Goal: Task Accomplishment & Management: Use online tool/utility

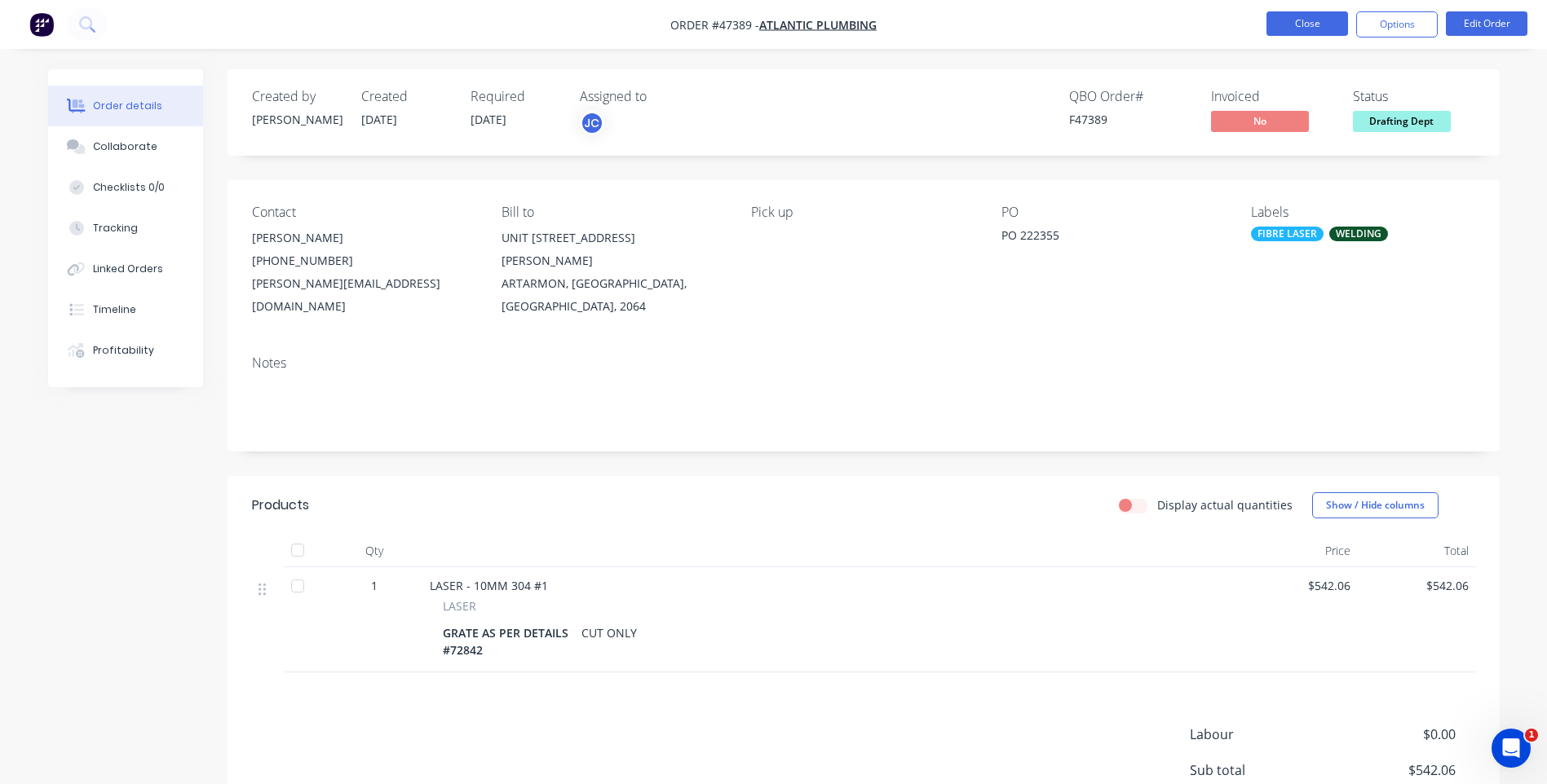
click at [1286, 22] on button "Close" at bounding box center [1307, 23] width 82 height 24
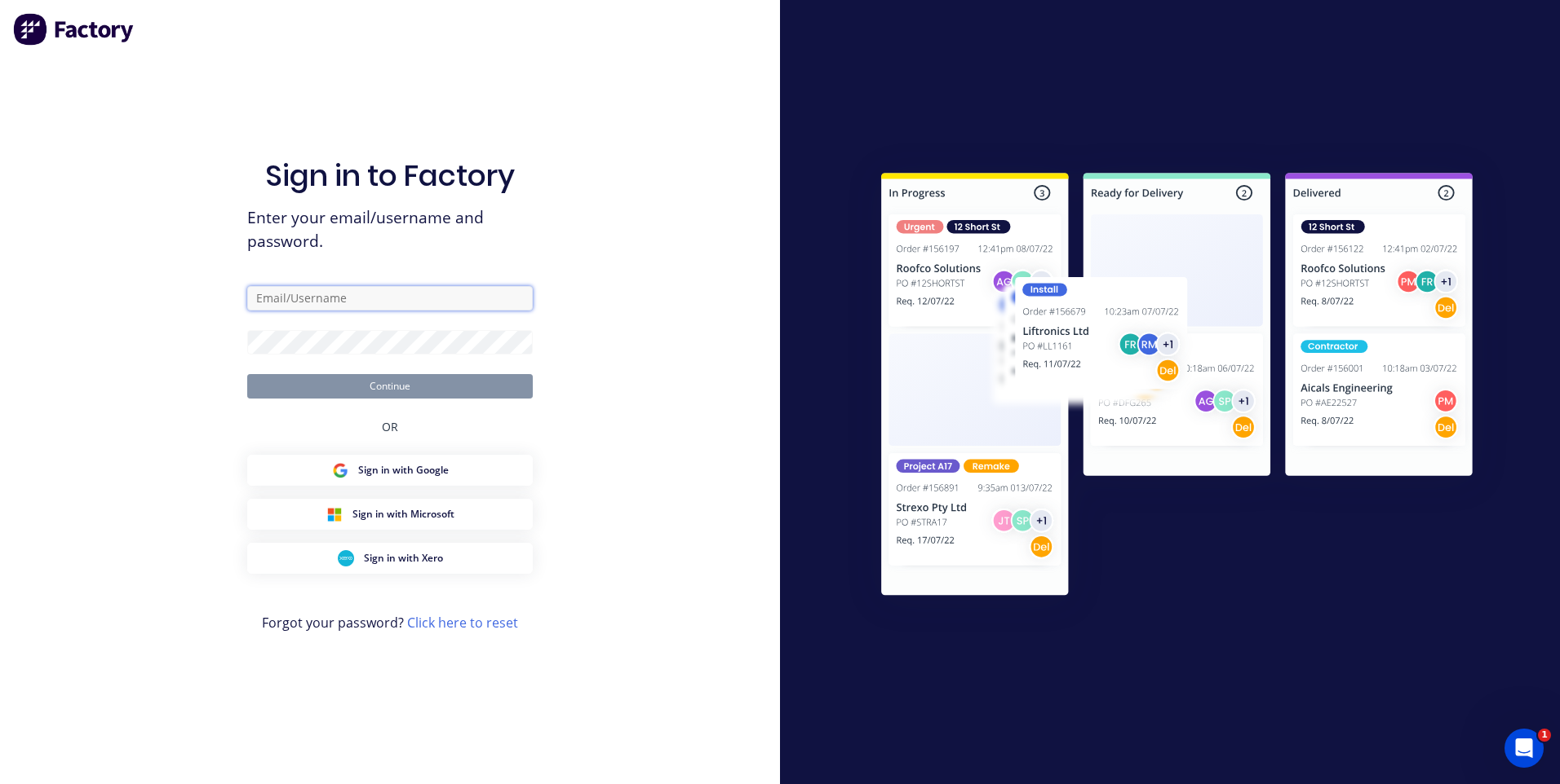
type input "[EMAIL_ADDRESS][DOMAIN_NAME]"
click at [383, 384] on button "Continue" at bounding box center [390, 386] width 285 height 24
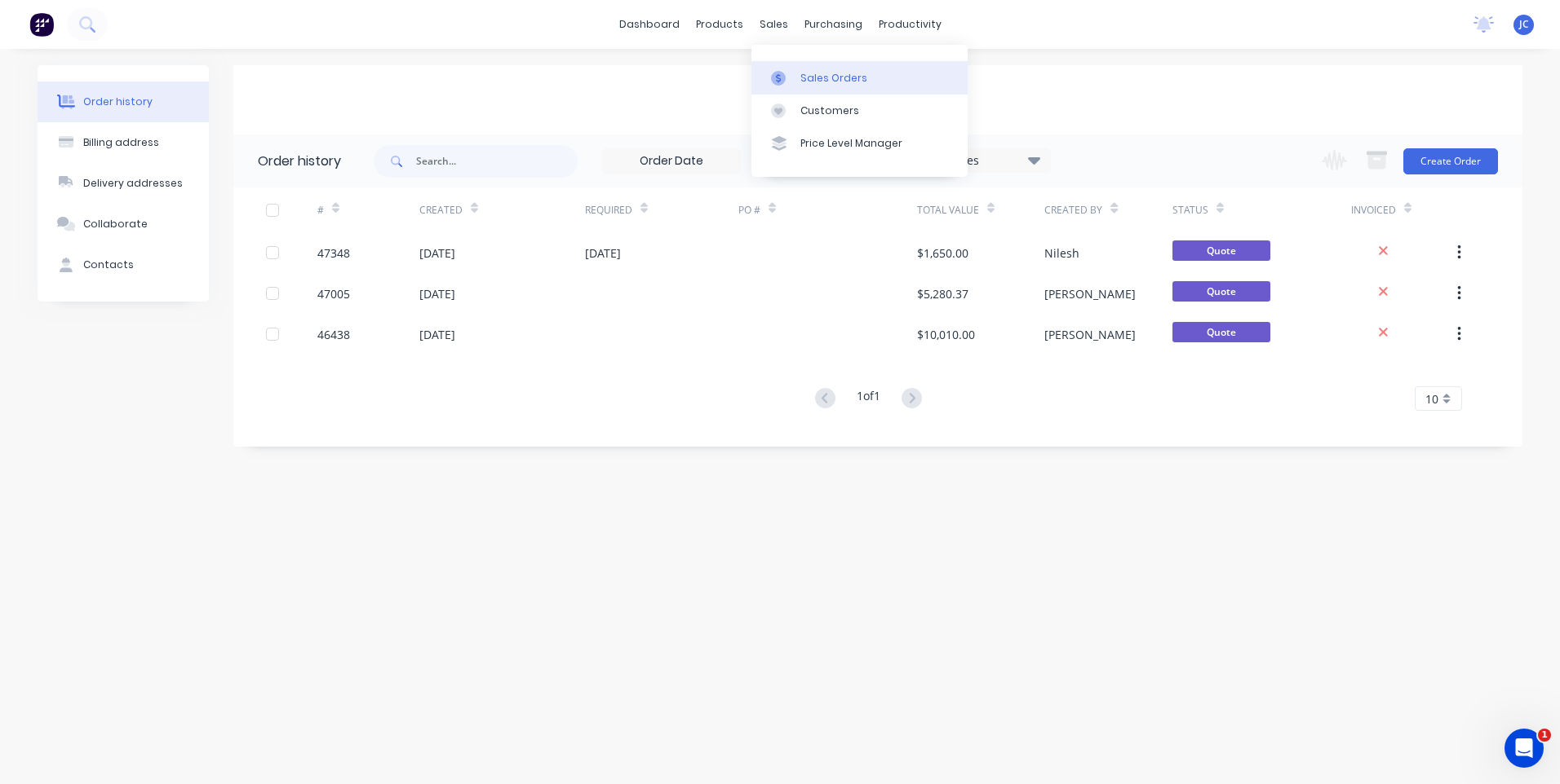
click at [802, 73] on div "Sales Orders" at bounding box center [834, 78] width 67 height 14
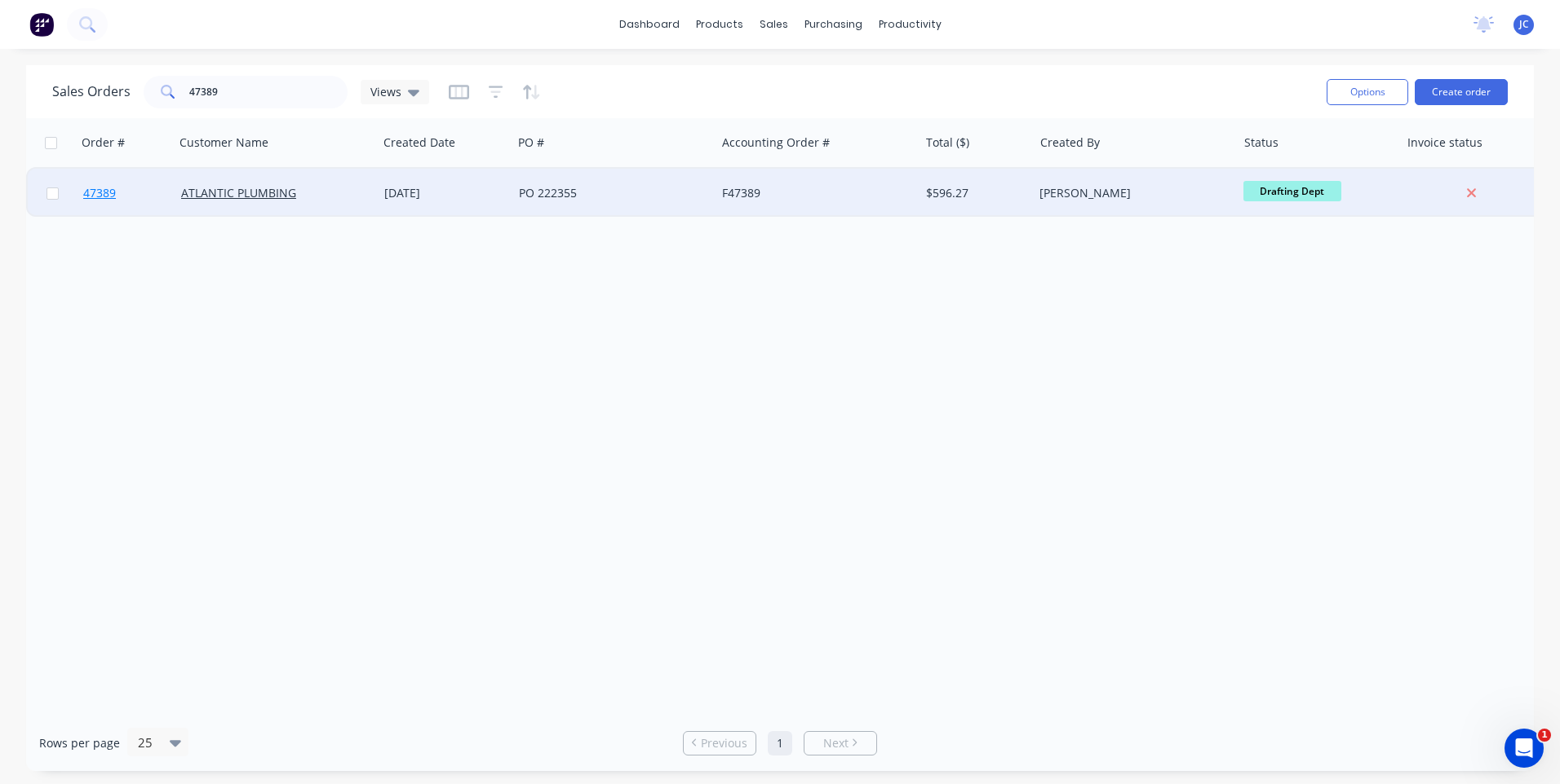
click at [107, 194] on span "47389" at bounding box center [100, 194] width 32 height 16
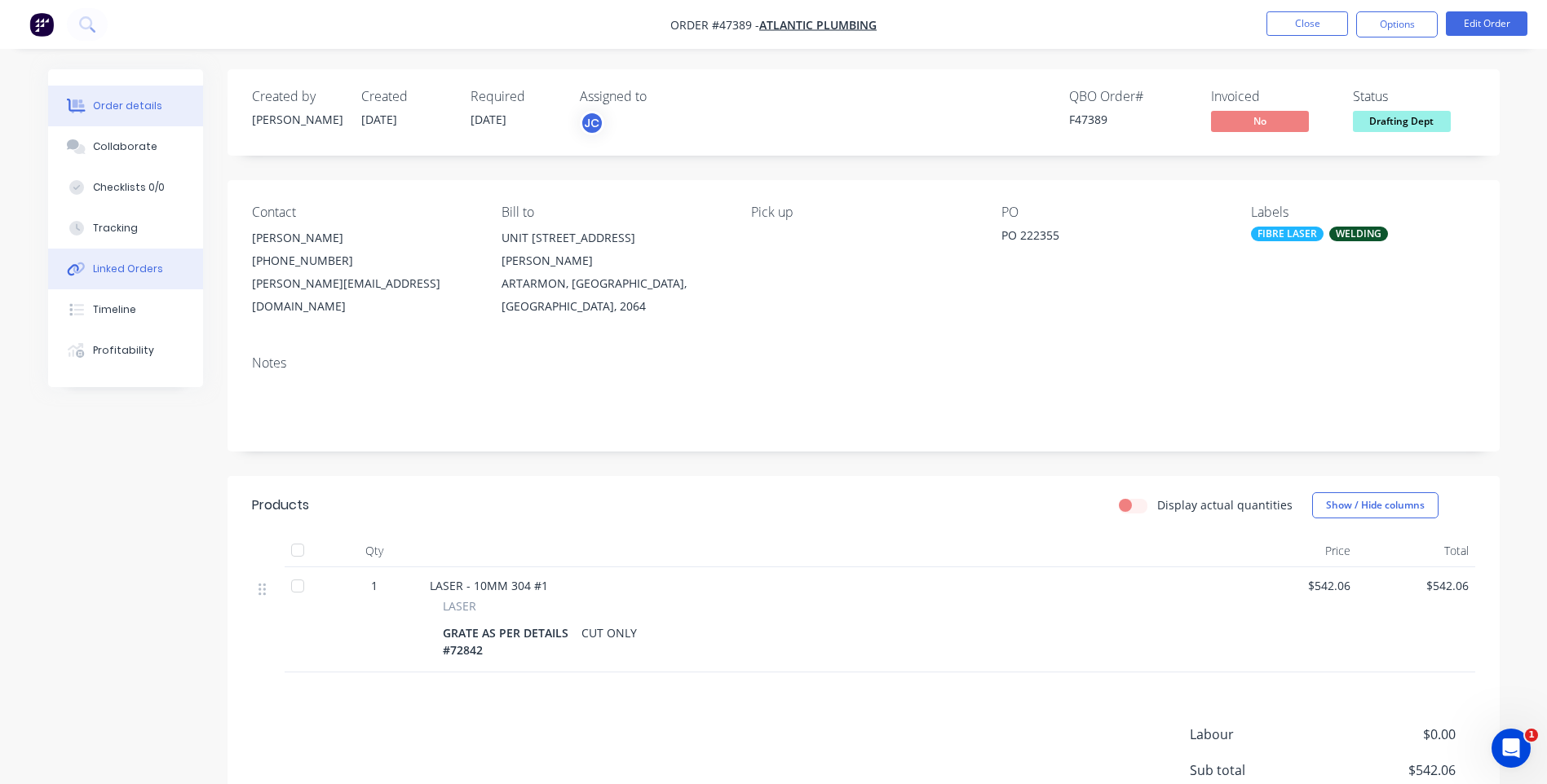
click at [129, 273] on div "Linked Orders" at bounding box center [128, 269] width 70 height 14
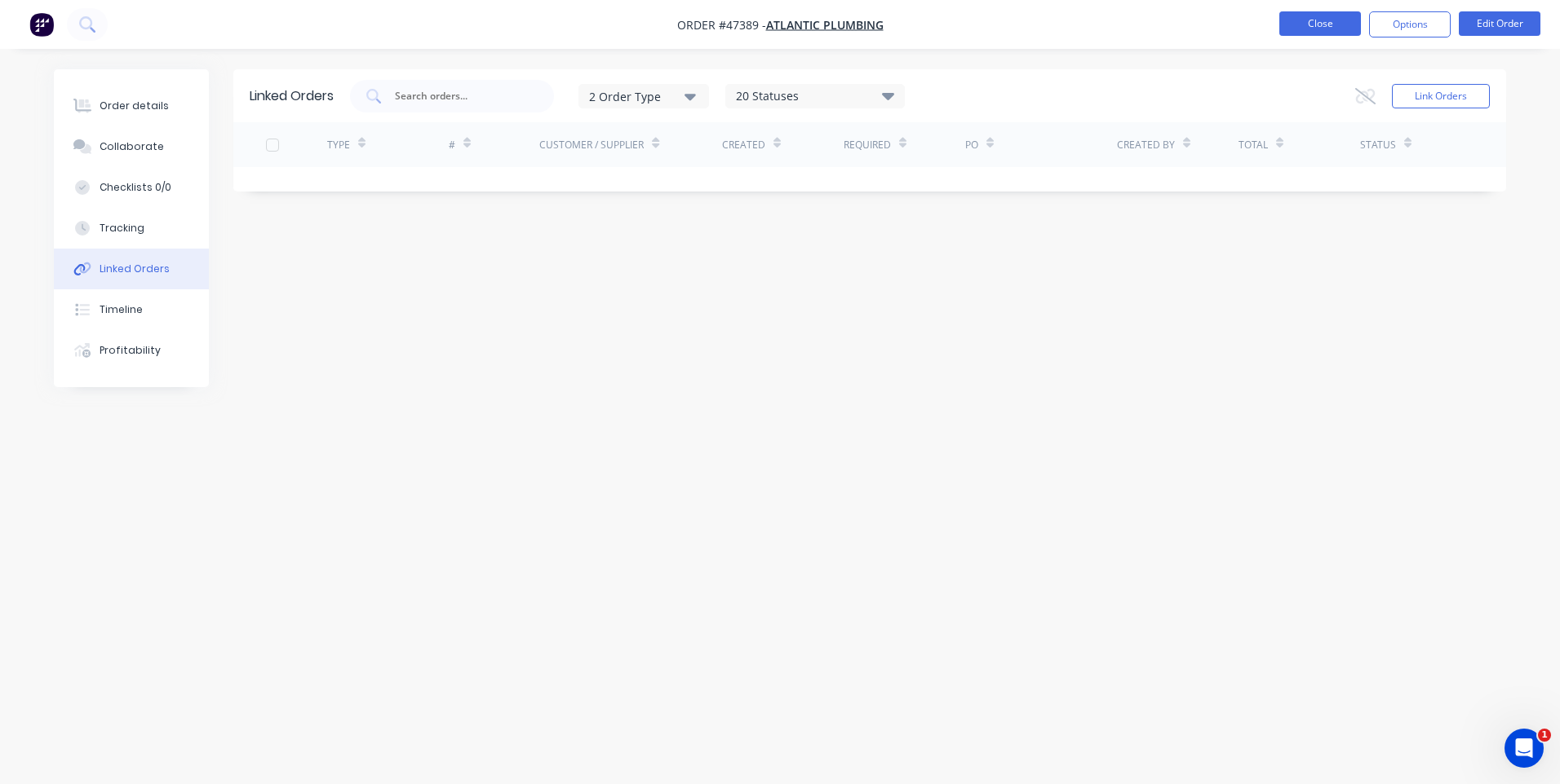
click at [1331, 27] on button "Close" at bounding box center [1320, 23] width 82 height 24
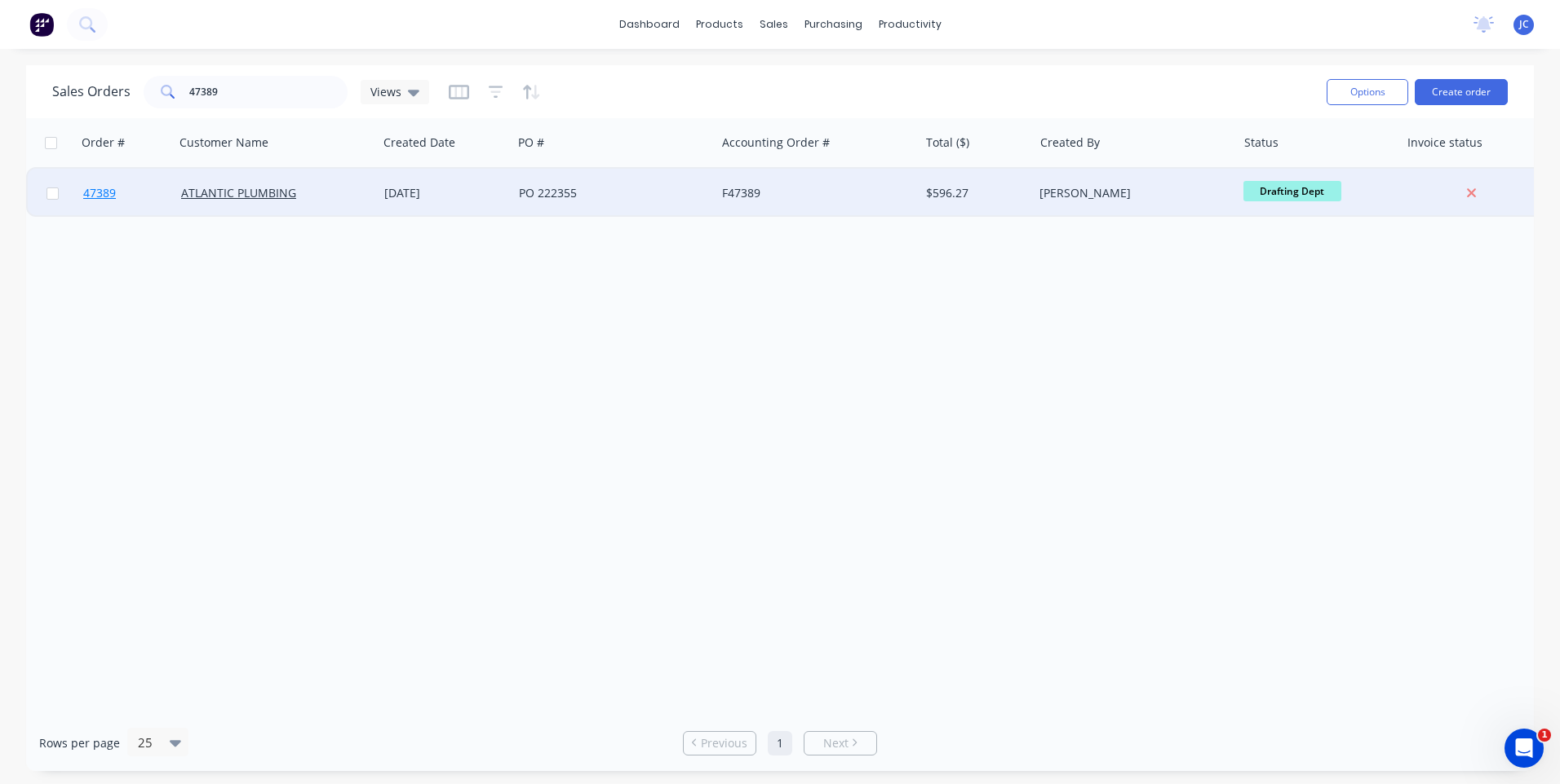
click at [103, 199] on span "47389" at bounding box center [100, 194] width 32 height 16
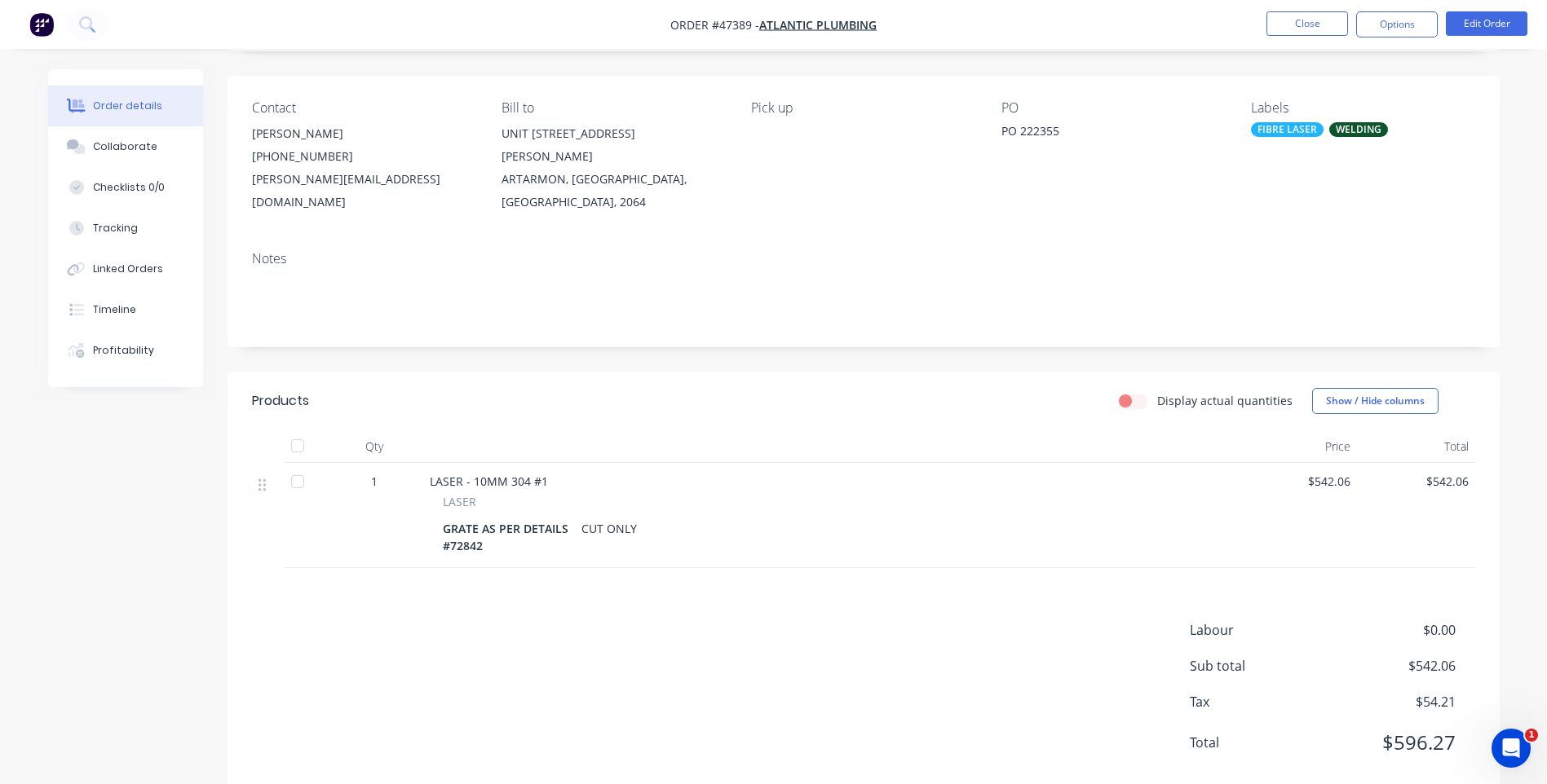
scroll to position [120, 0]
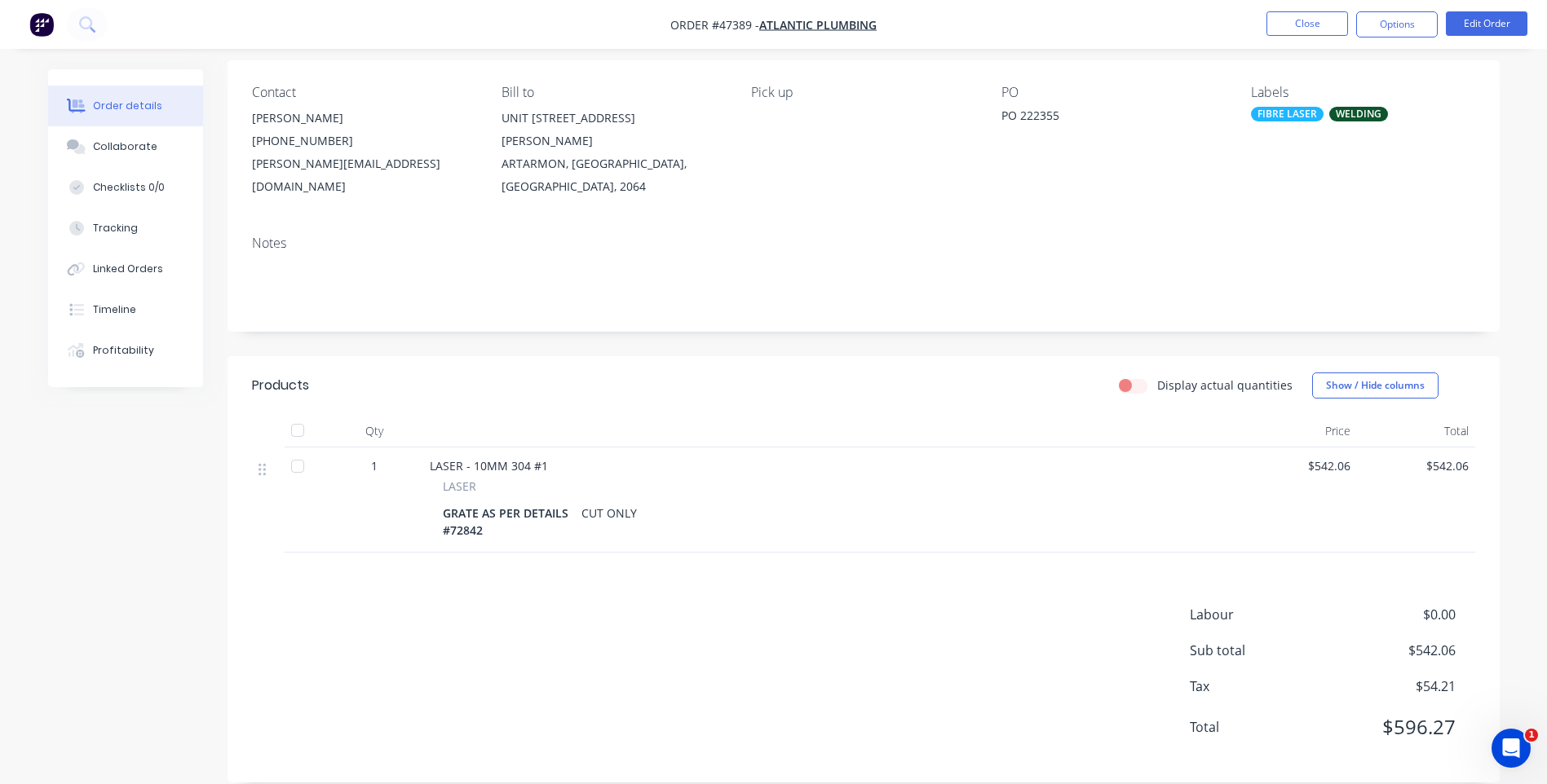
click at [611, 502] on div "CUT ONLY" at bounding box center [609, 513] width 68 height 23
drag, startPoint x: 611, startPoint y: 489, endPoint x: 626, endPoint y: 489, distance: 15.0
click at [626, 502] on div "CUT ONLY" at bounding box center [609, 513] width 68 height 23
click at [629, 502] on div "CUT ONLY" at bounding box center [609, 513] width 68 height 23
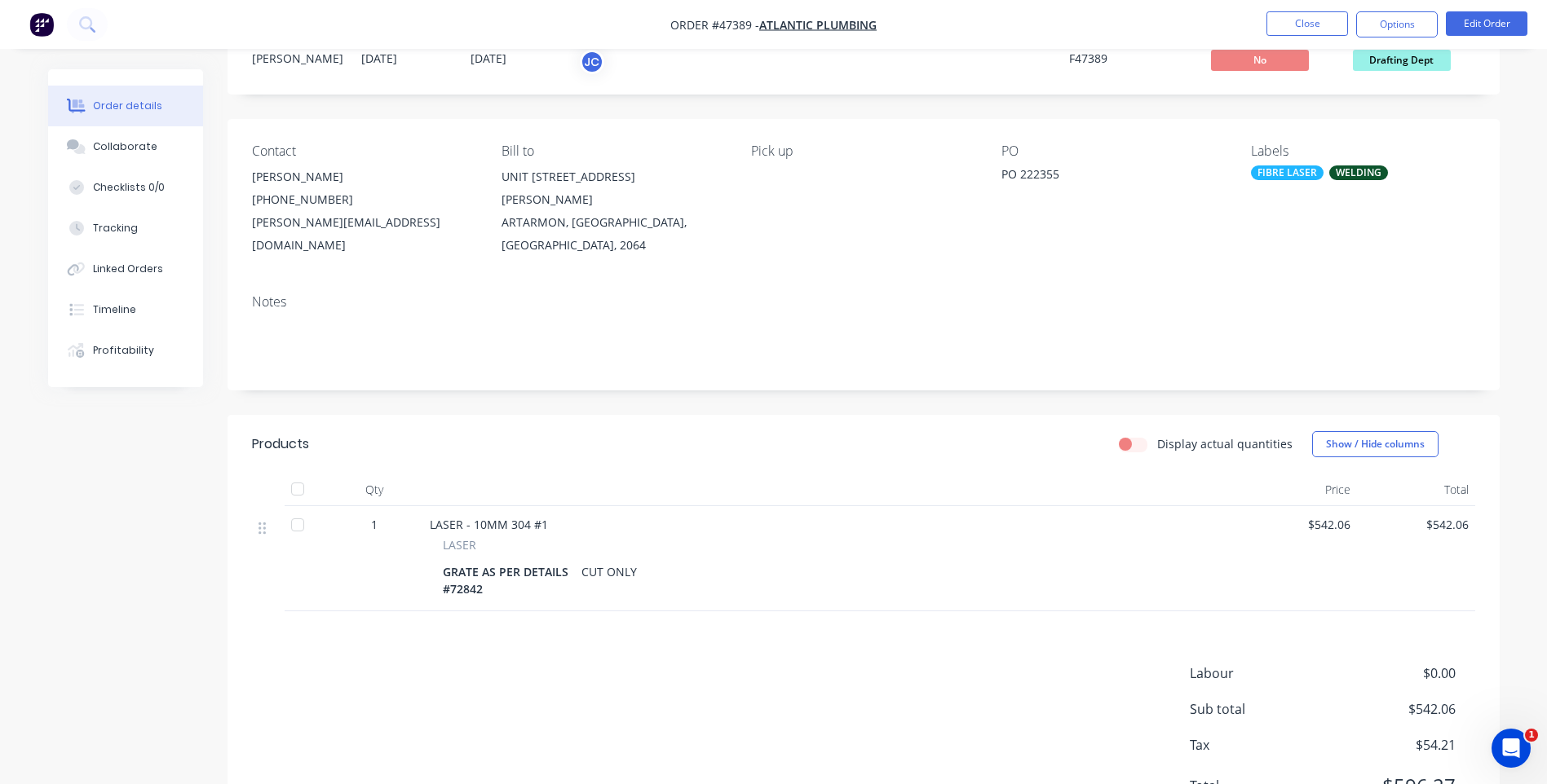
scroll to position [0, 0]
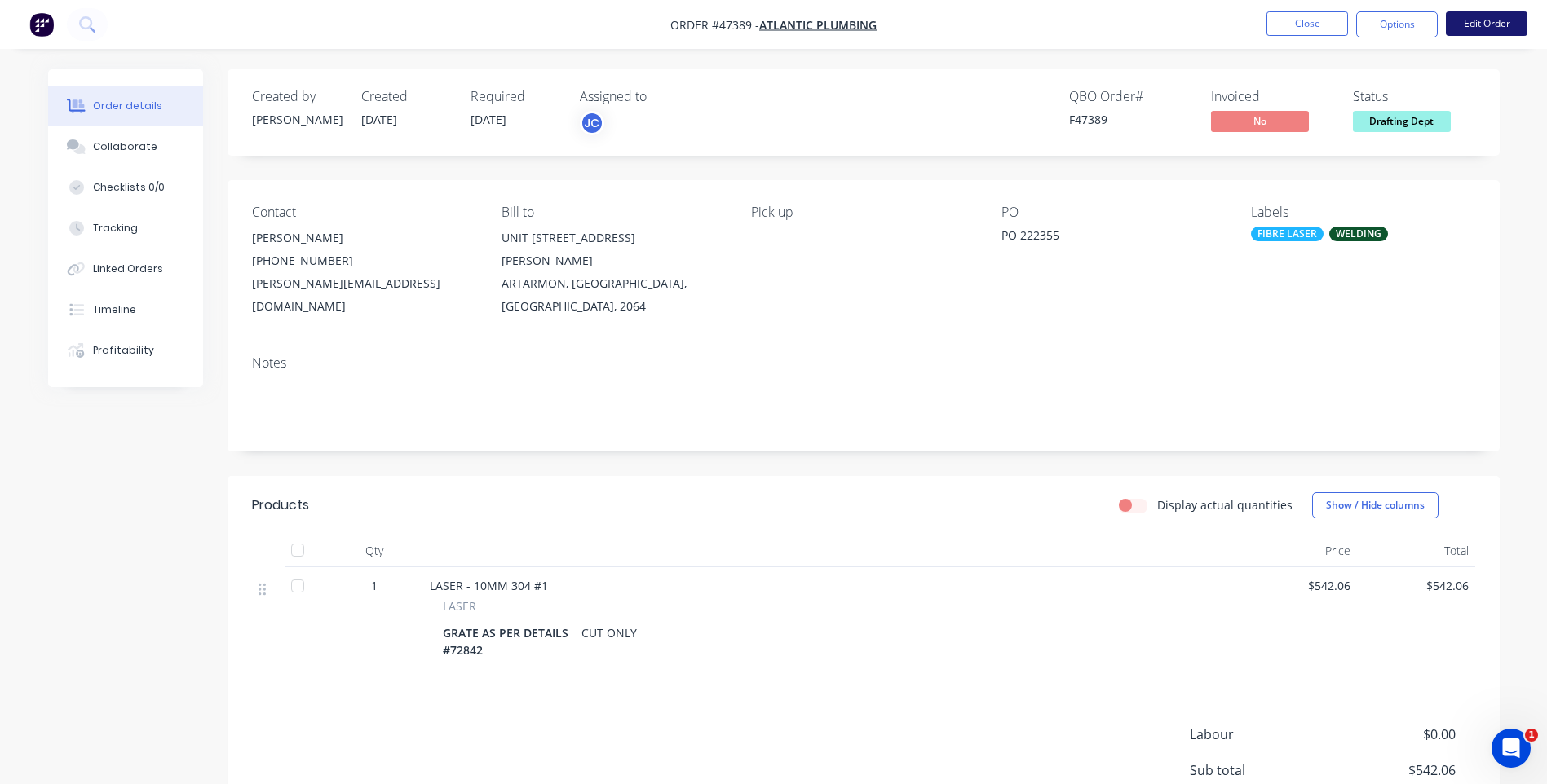
click at [1470, 25] on button "Edit Order" at bounding box center [1486, 23] width 82 height 24
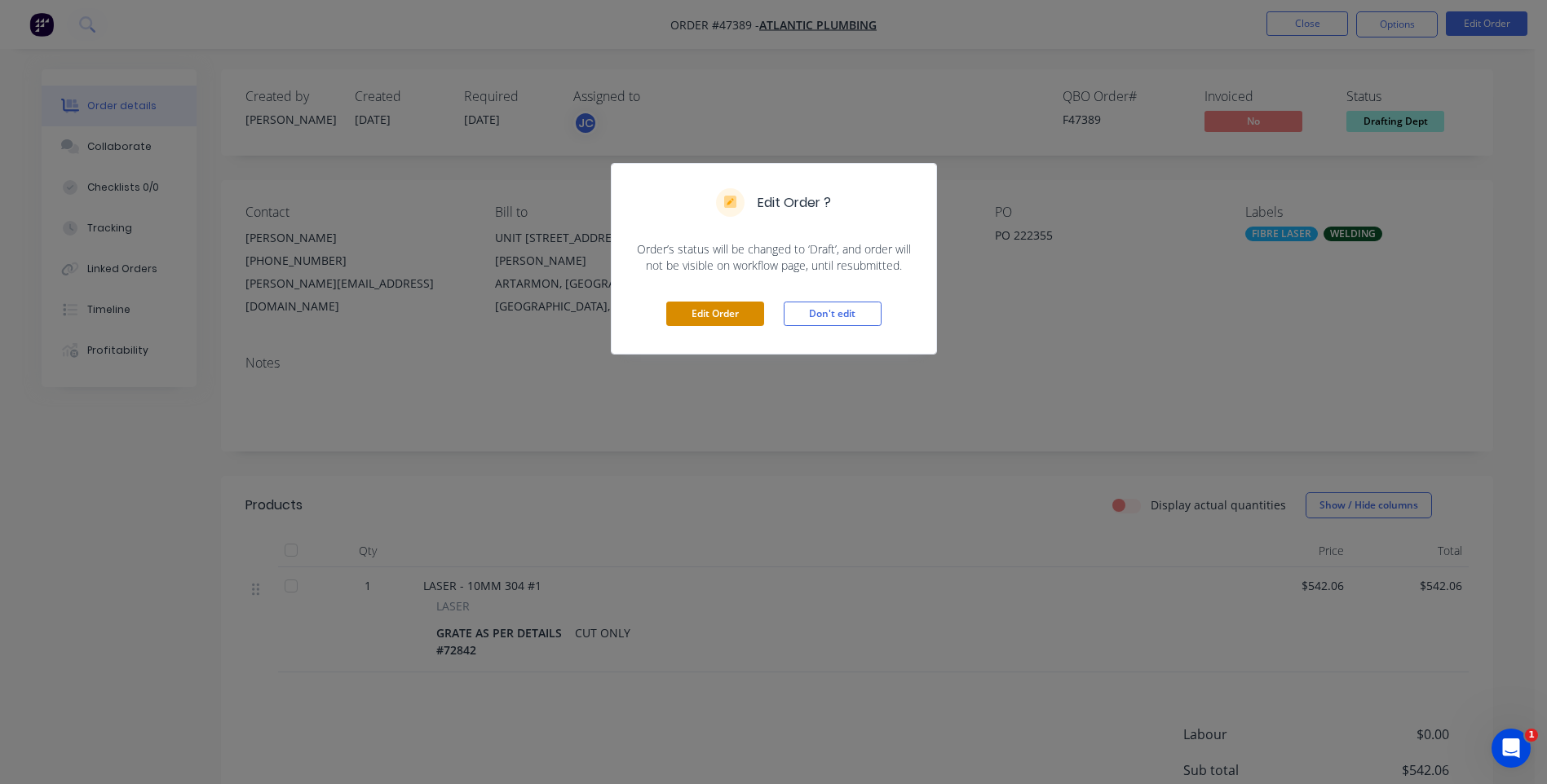
click at [713, 307] on button "Edit Order" at bounding box center [714, 314] width 98 height 24
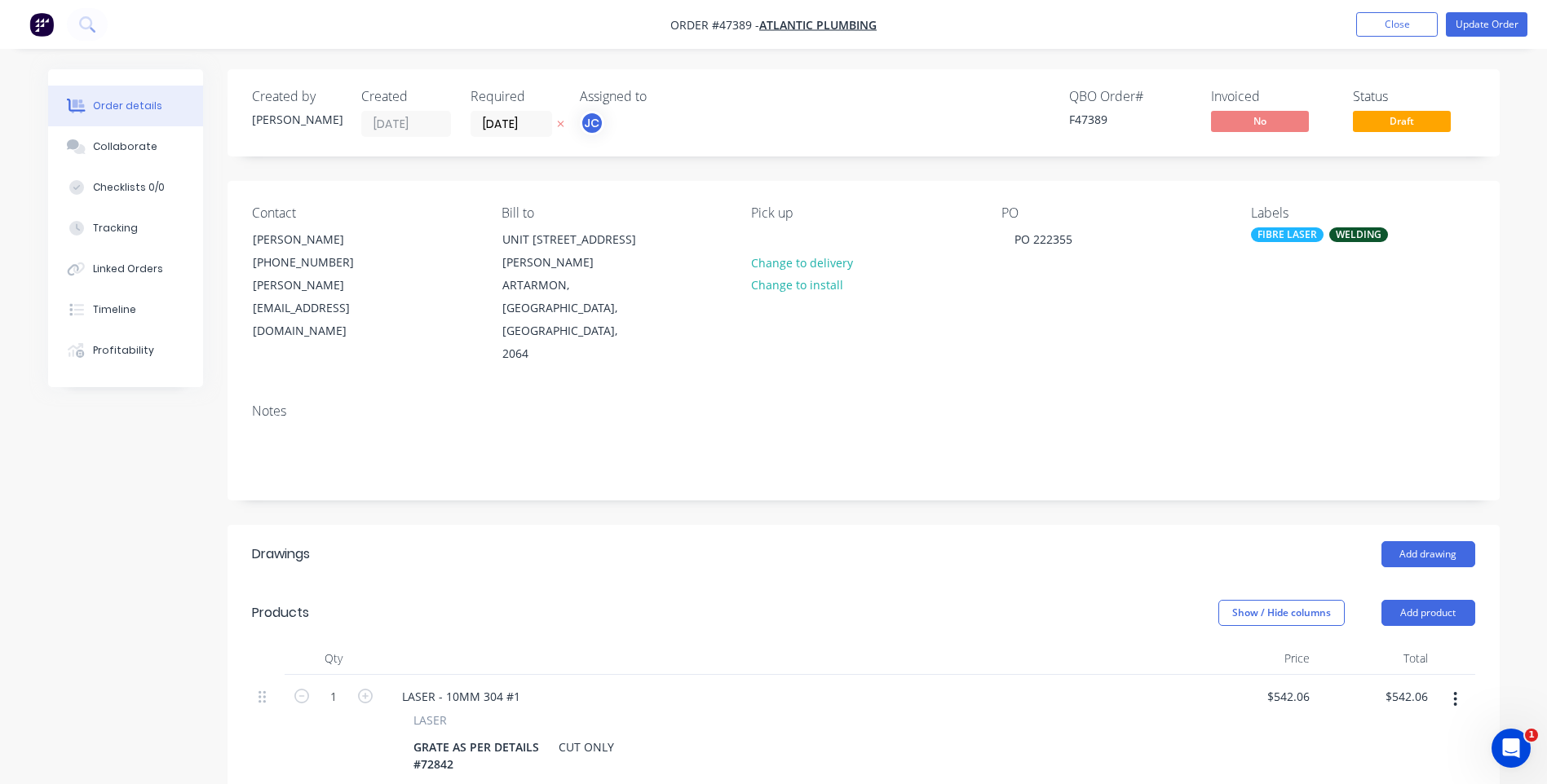
scroll to position [366, 0]
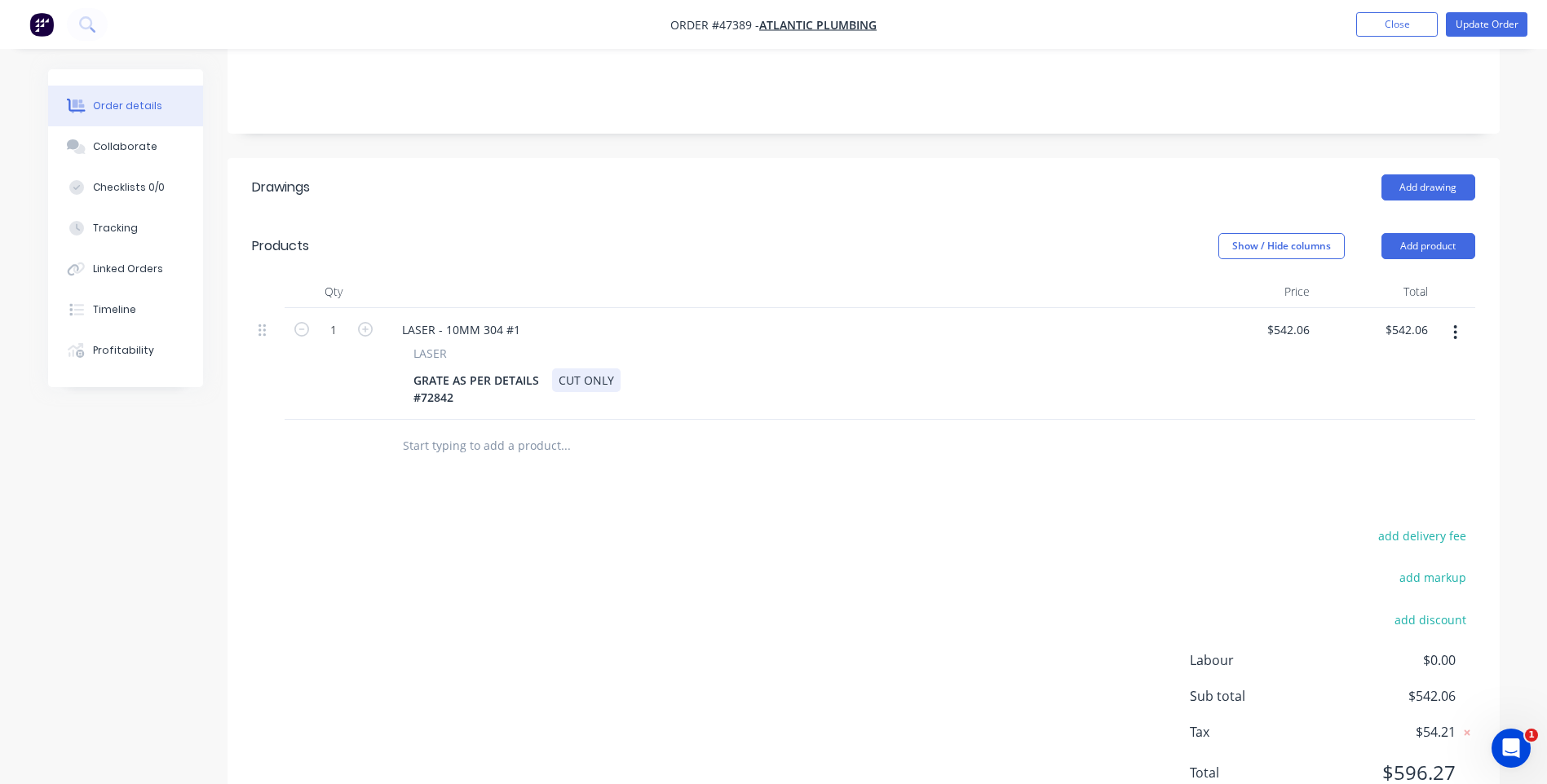
click at [575, 368] on div "CUT ONLY" at bounding box center [586, 380] width 68 height 23
click at [607, 368] on div "CUT ONLY" at bounding box center [586, 380] width 68 height 23
click at [672, 420] on div at bounding box center [676, 446] width 587 height 53
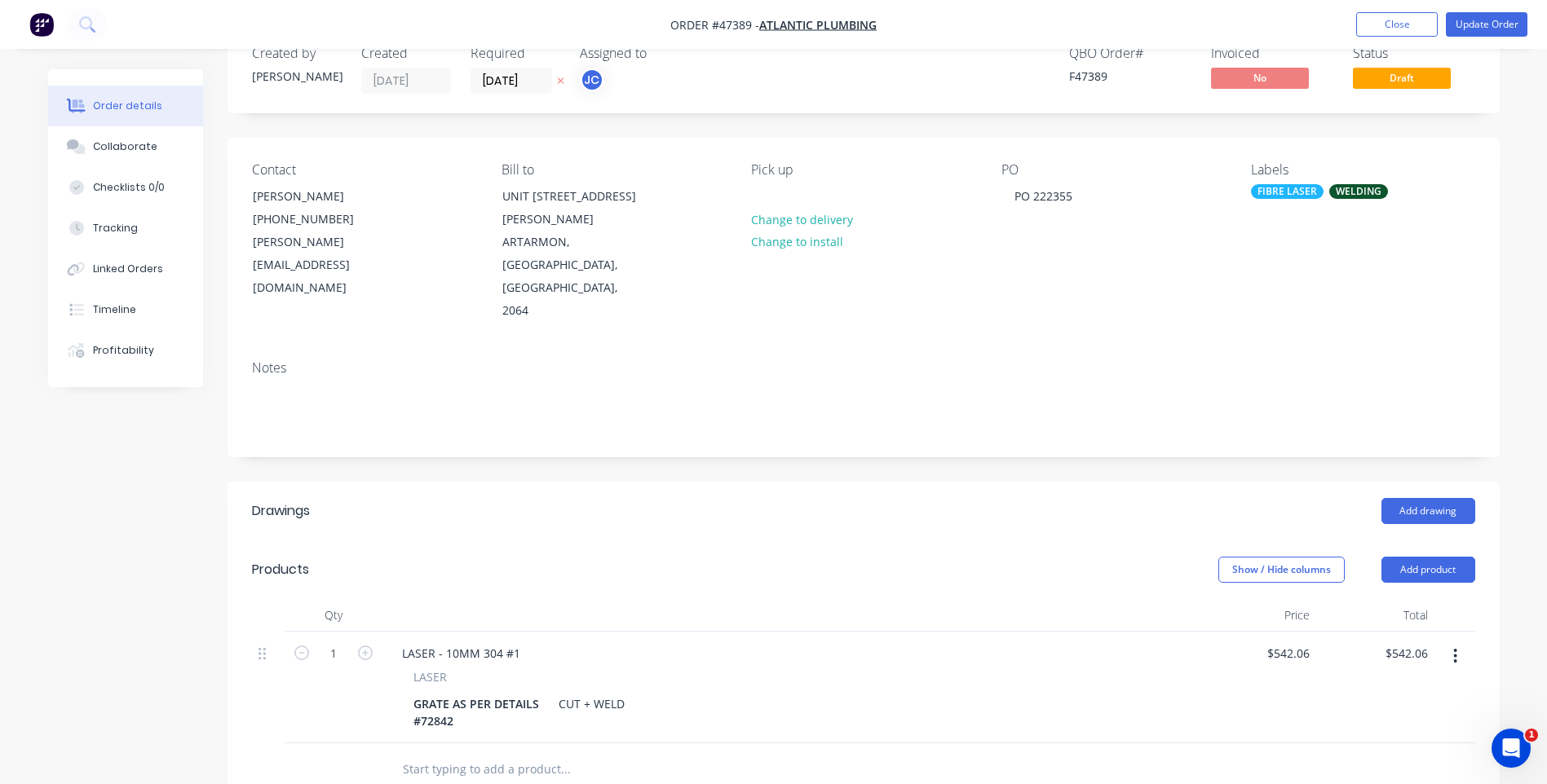
scroll to position [0, 0]
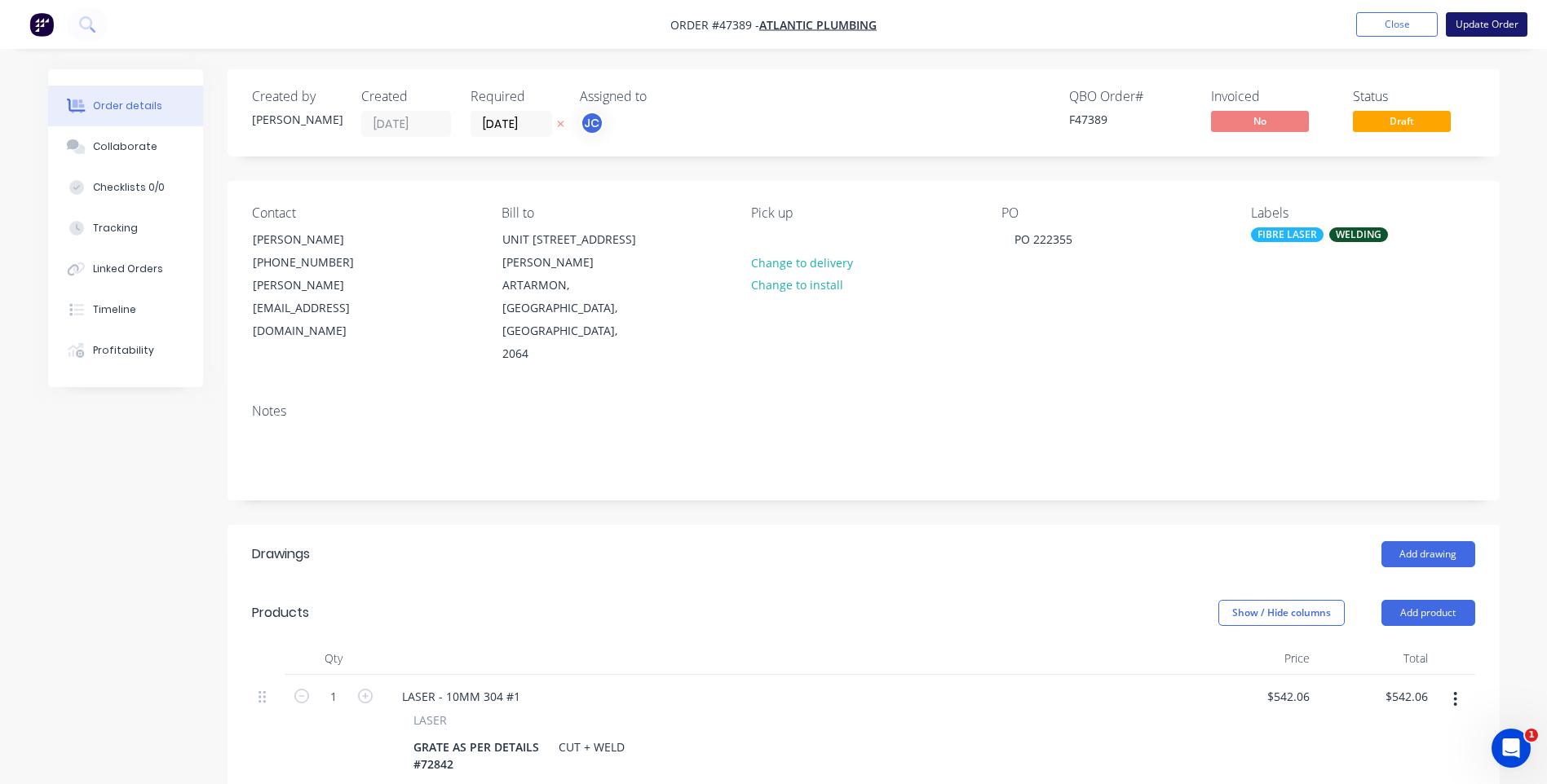
click at [1469, 25] on button "Update Order" at bounding box center [1486, 24] width 82 height 24
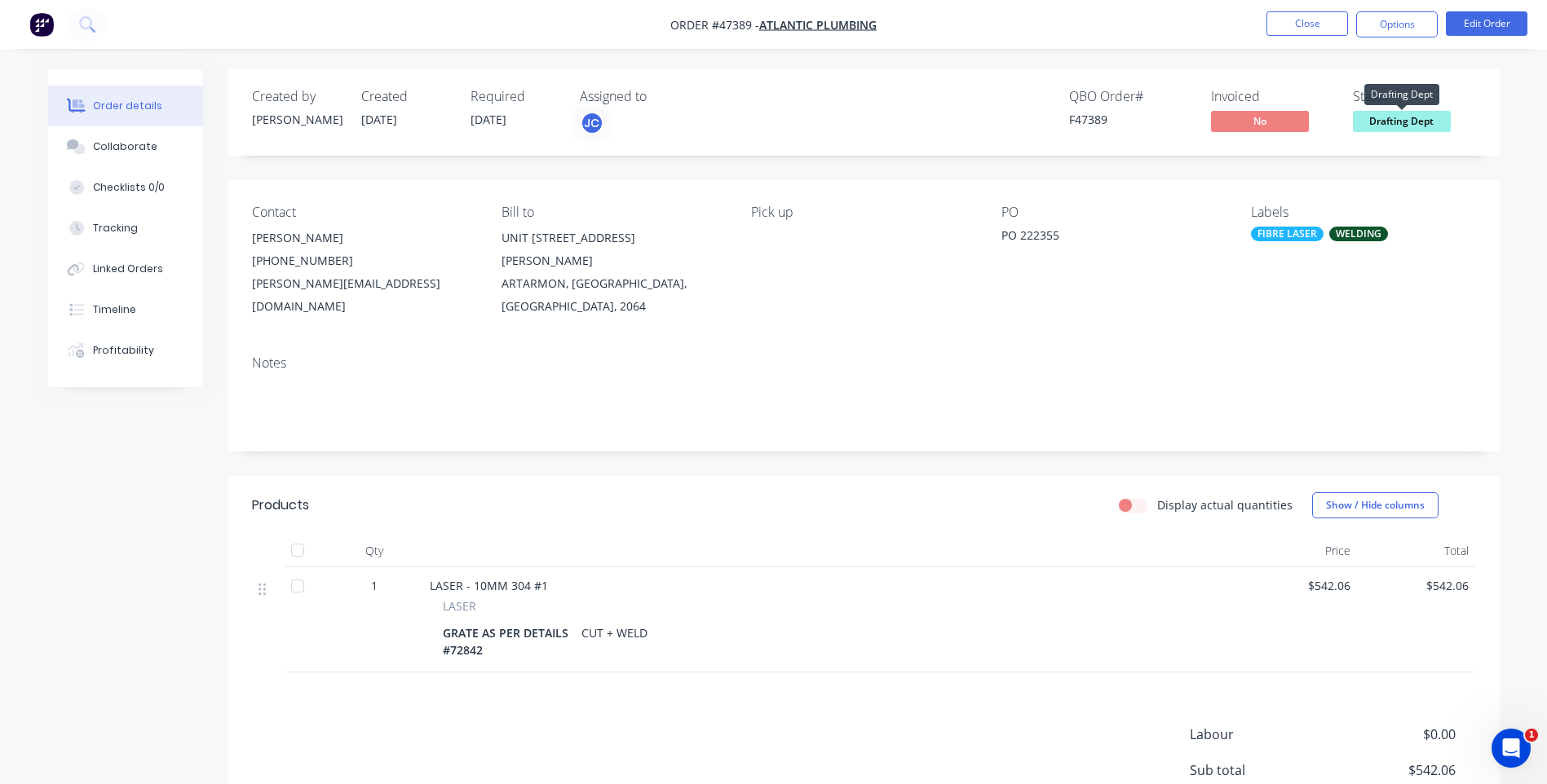
click at [1391, 122] on span "Drafting Dept" at bounding box center [1401, 121] width 98 height 21
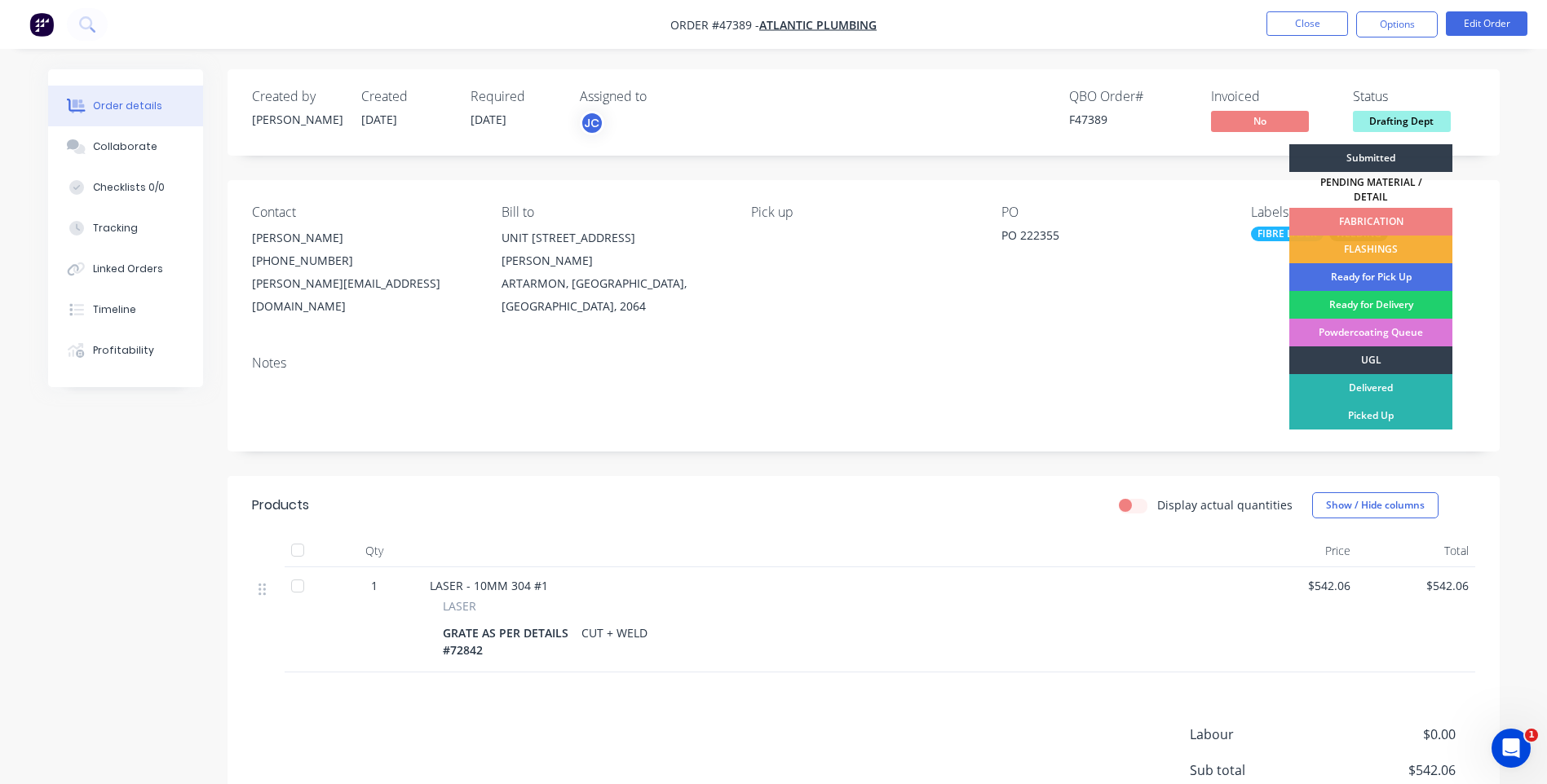
click at [1370, 211] on div "FABRICATION" at bounding box center [1371, 221] width 163 height 28
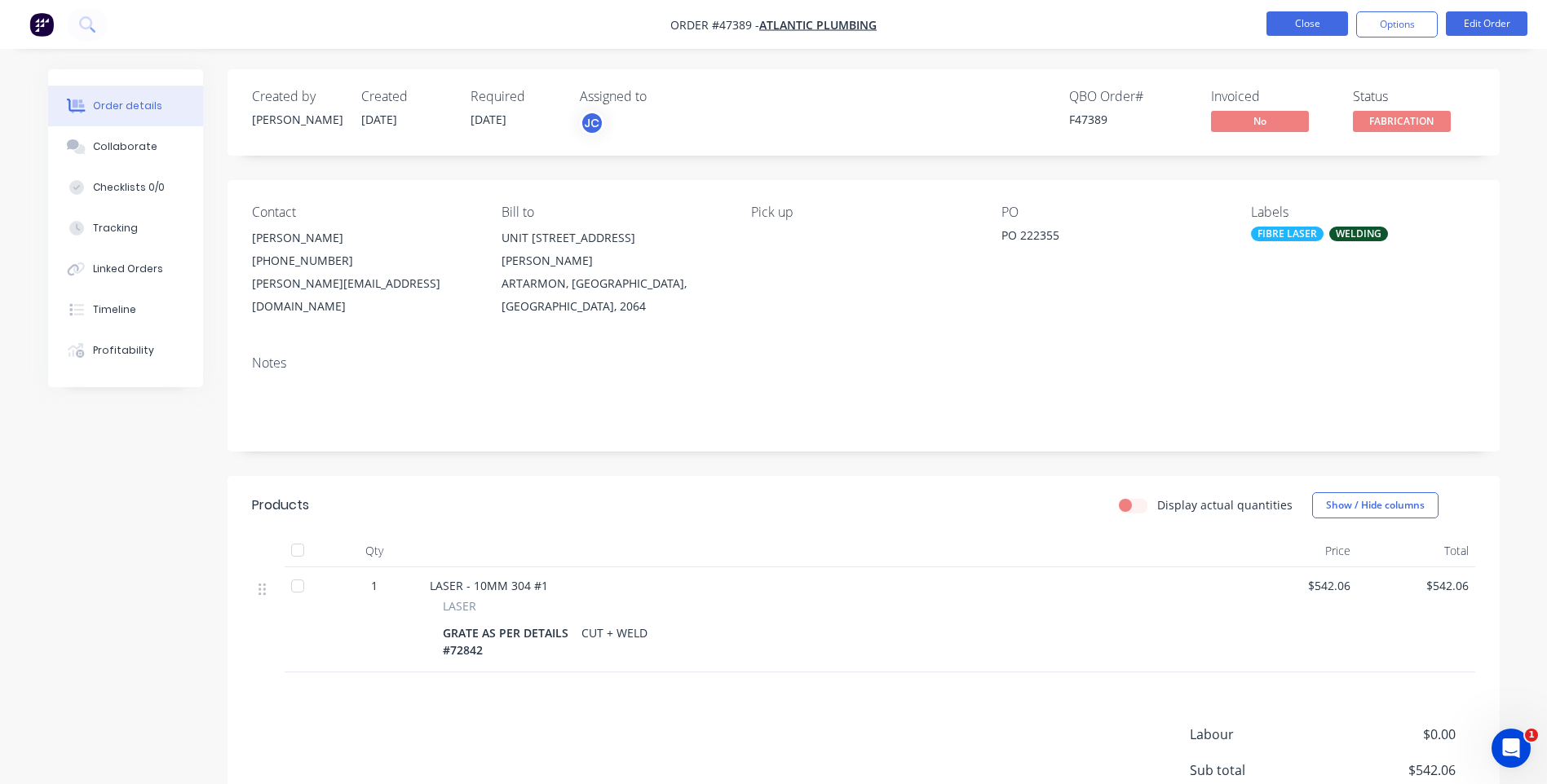
click at [1327, 22] on button "Close" at bounding box center [1307, 23] width 82 height 24
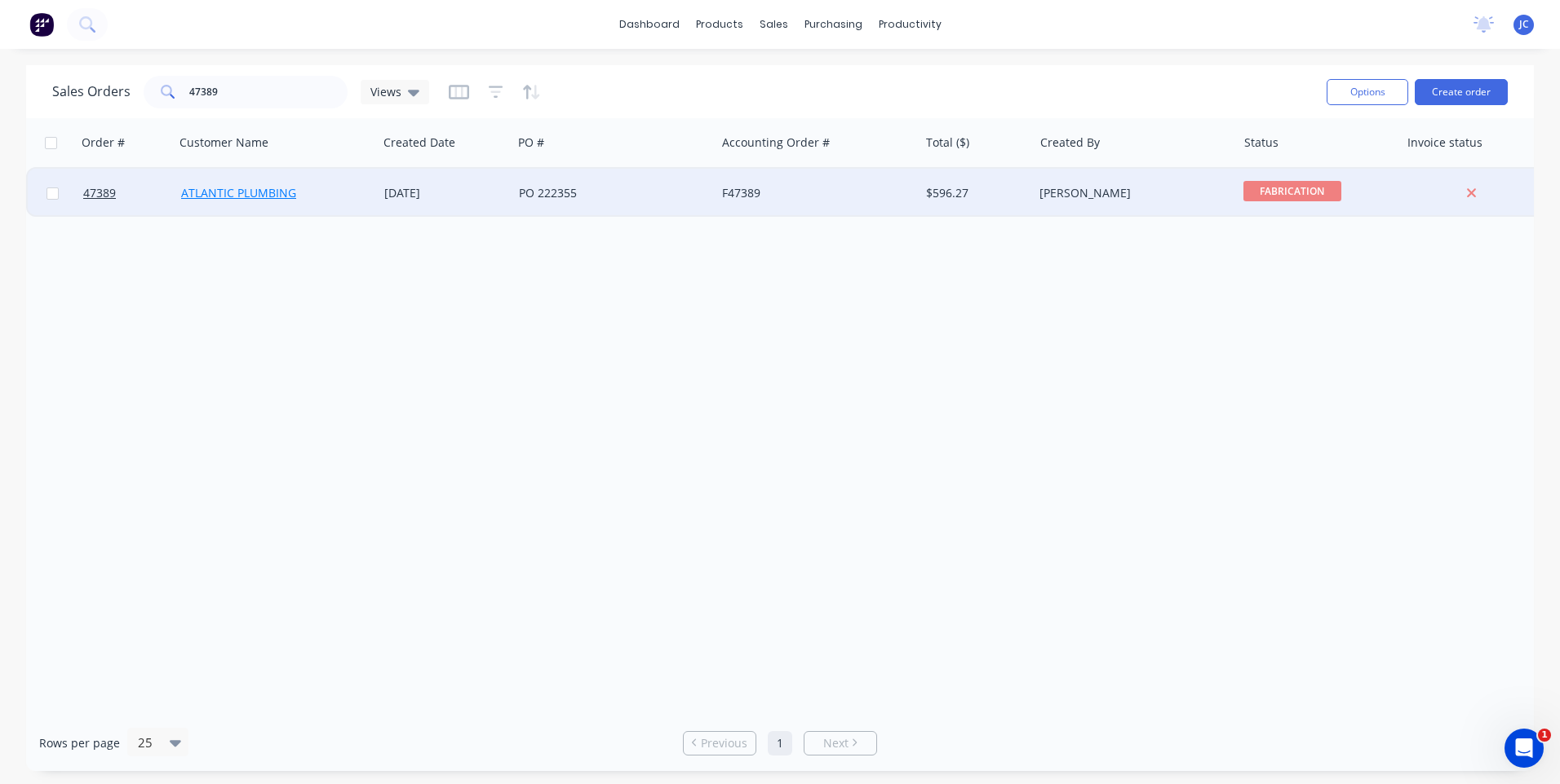
click at [288, 194] on link "ATLANTIC PLUMBING" at bounding box center [238, 193] width 115 height 15
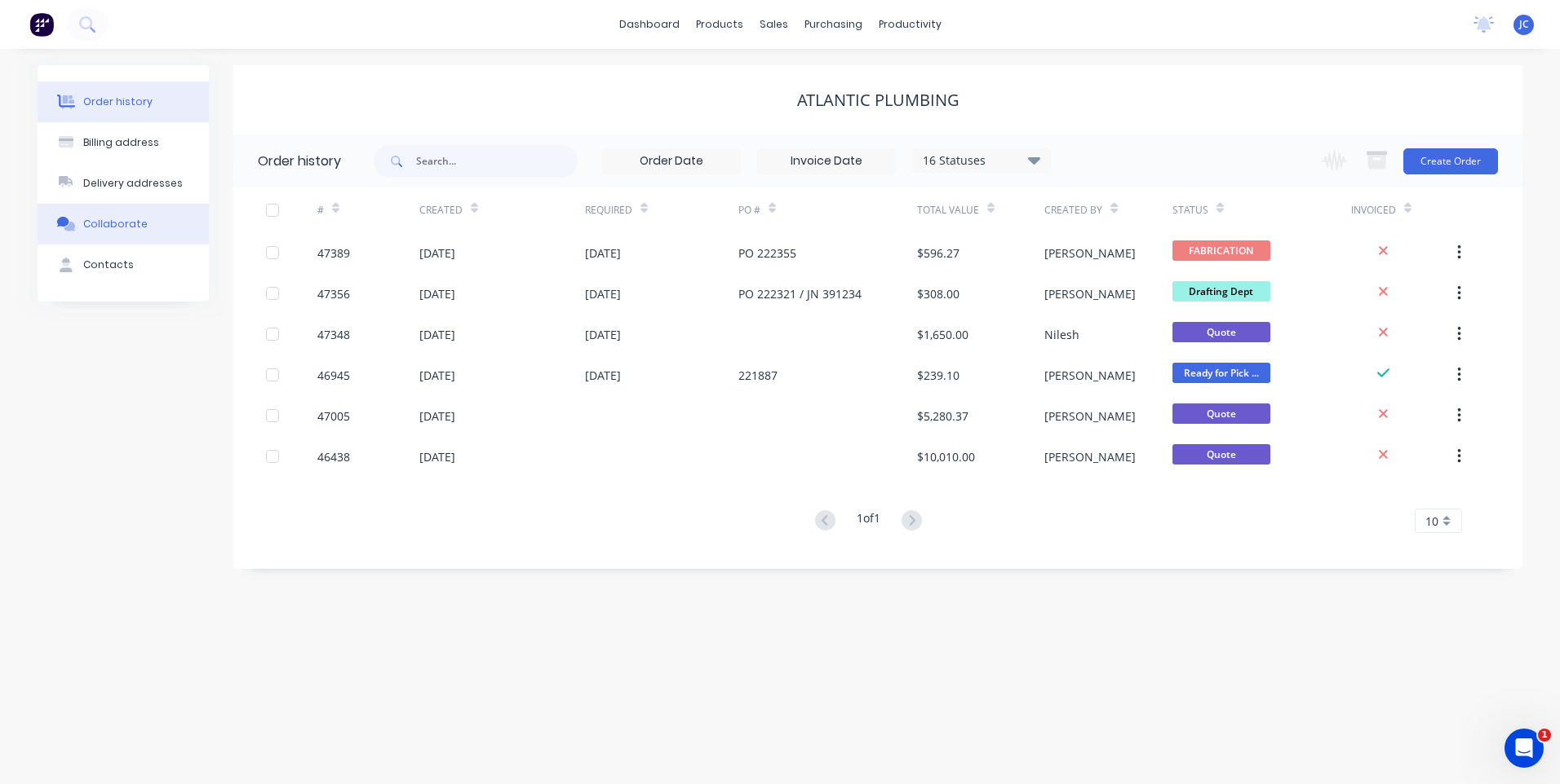
click at [121, 216] on button "Collaborate" at bounding box center [123, 223] width 171 height 40
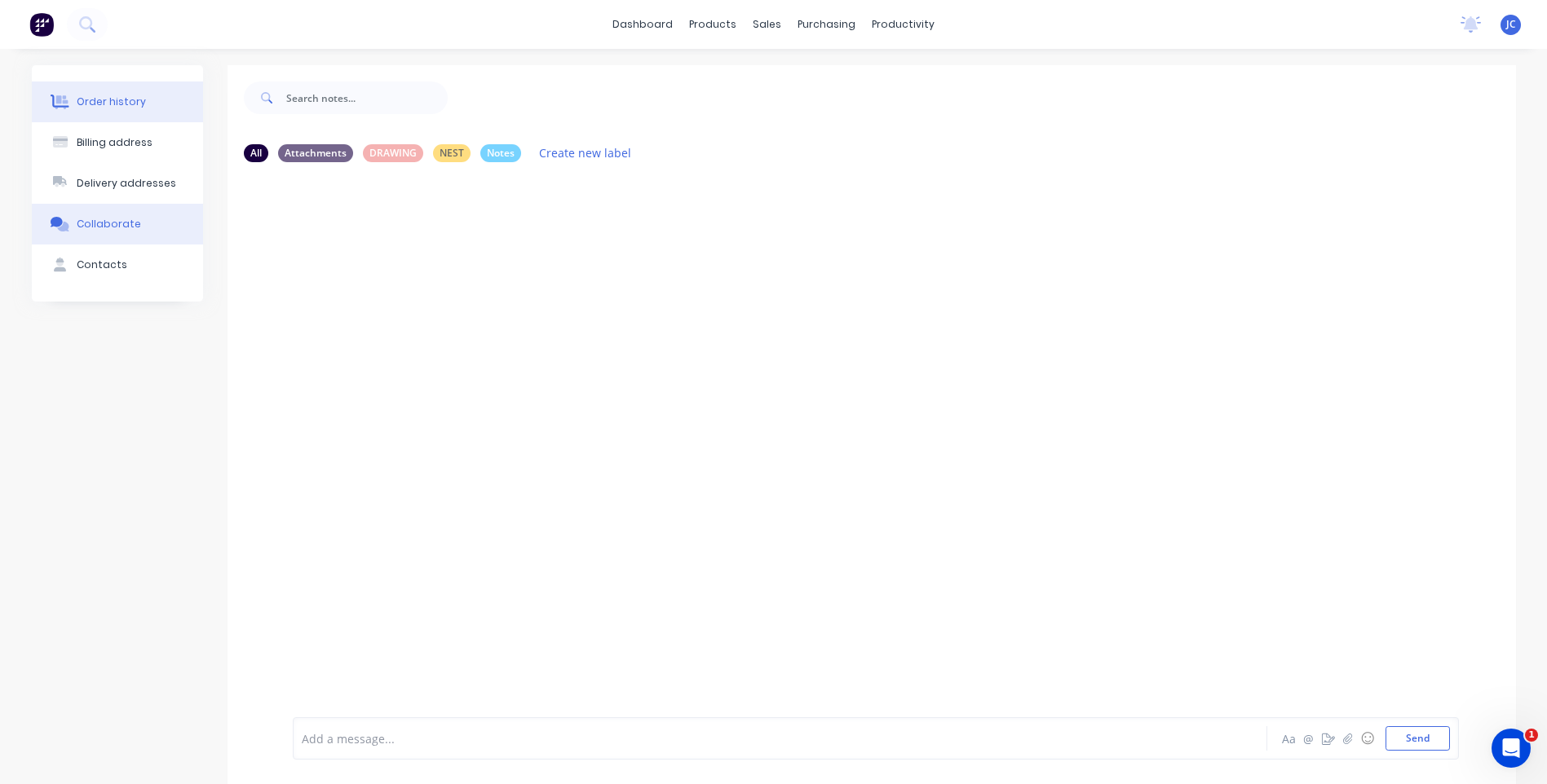
click at [95, 110] on button "Order history" at bounding box center [117, 101] width 171 height 40
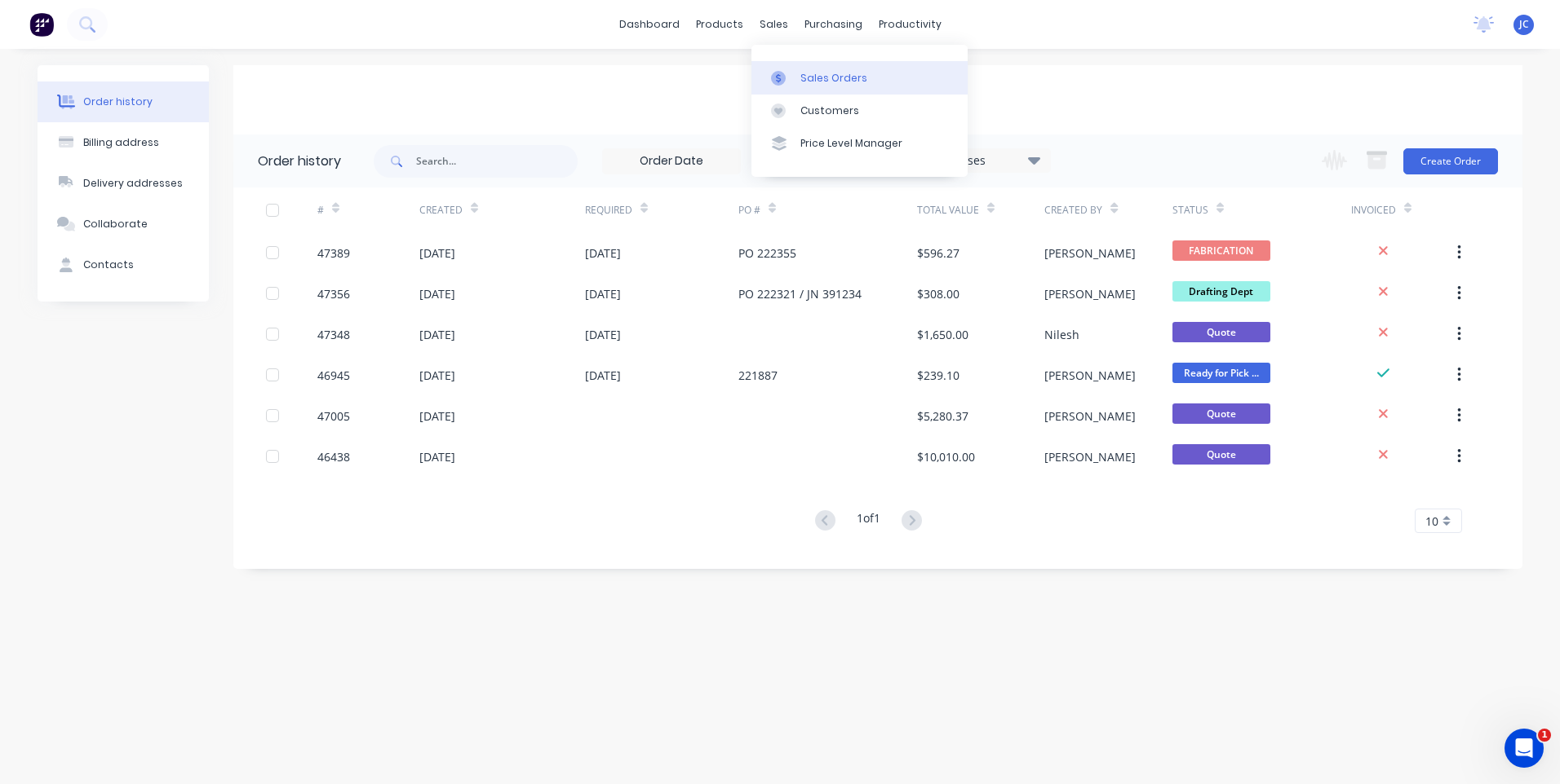
click at [787, 67] on link "Sales Orders" at bounding box center [859, 77] width 216 height 32
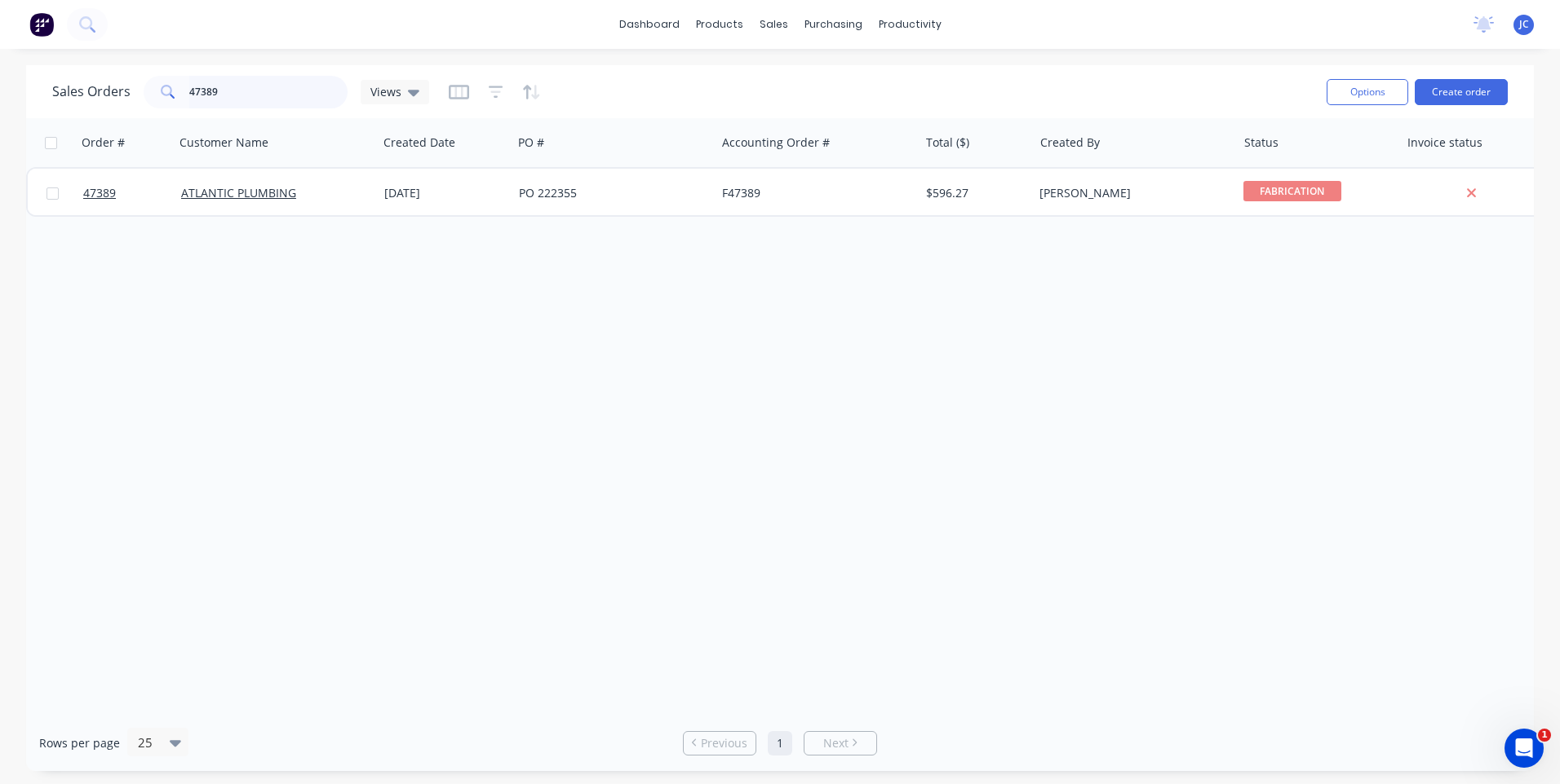
click at [232, 92] on input "47389" at bounding box center [268, 92] width 159 height 32
type input "47329"
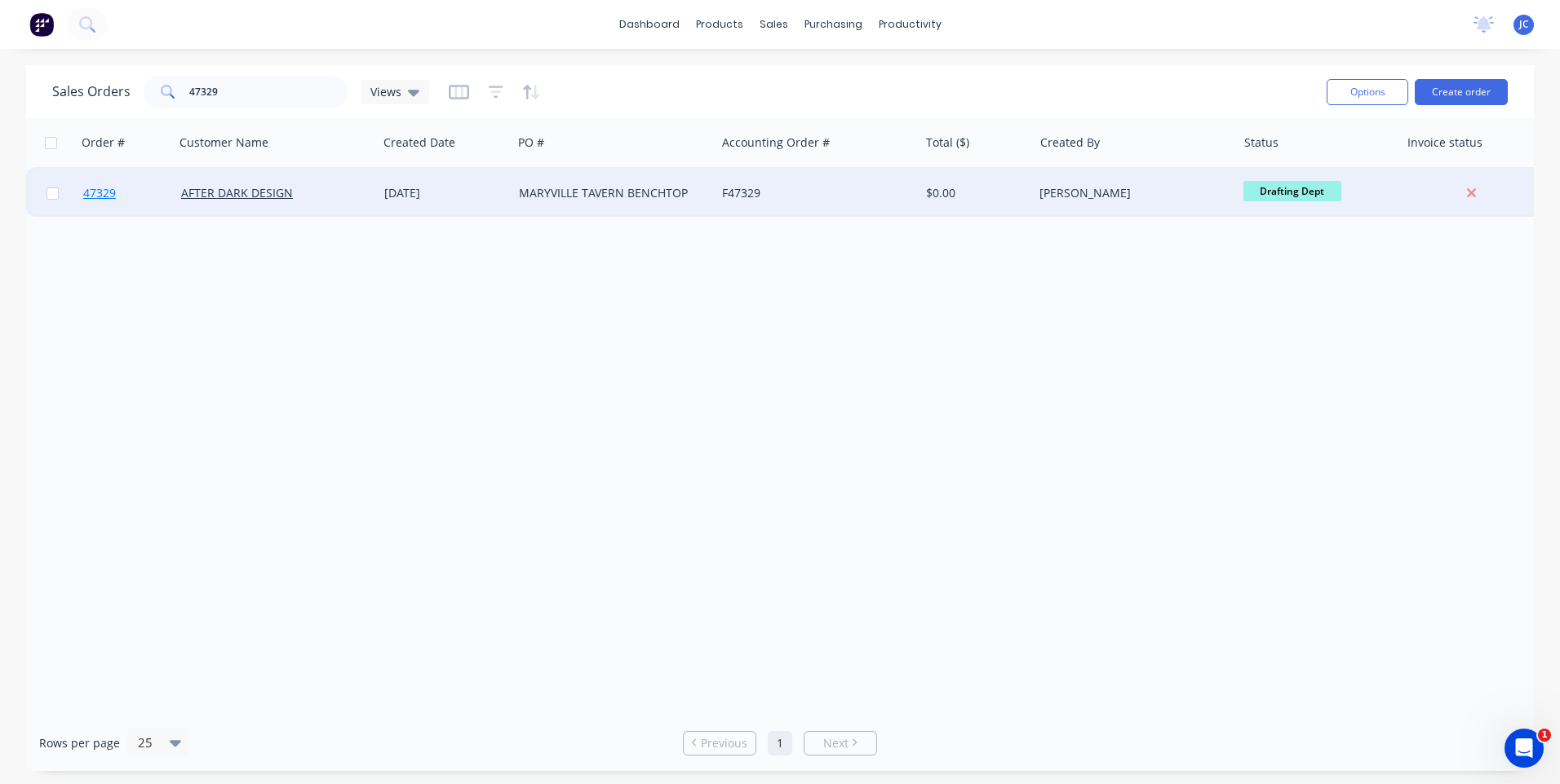
click at [98, 194] on span "47329" at bounding box center [100, 194] width 32 height 16
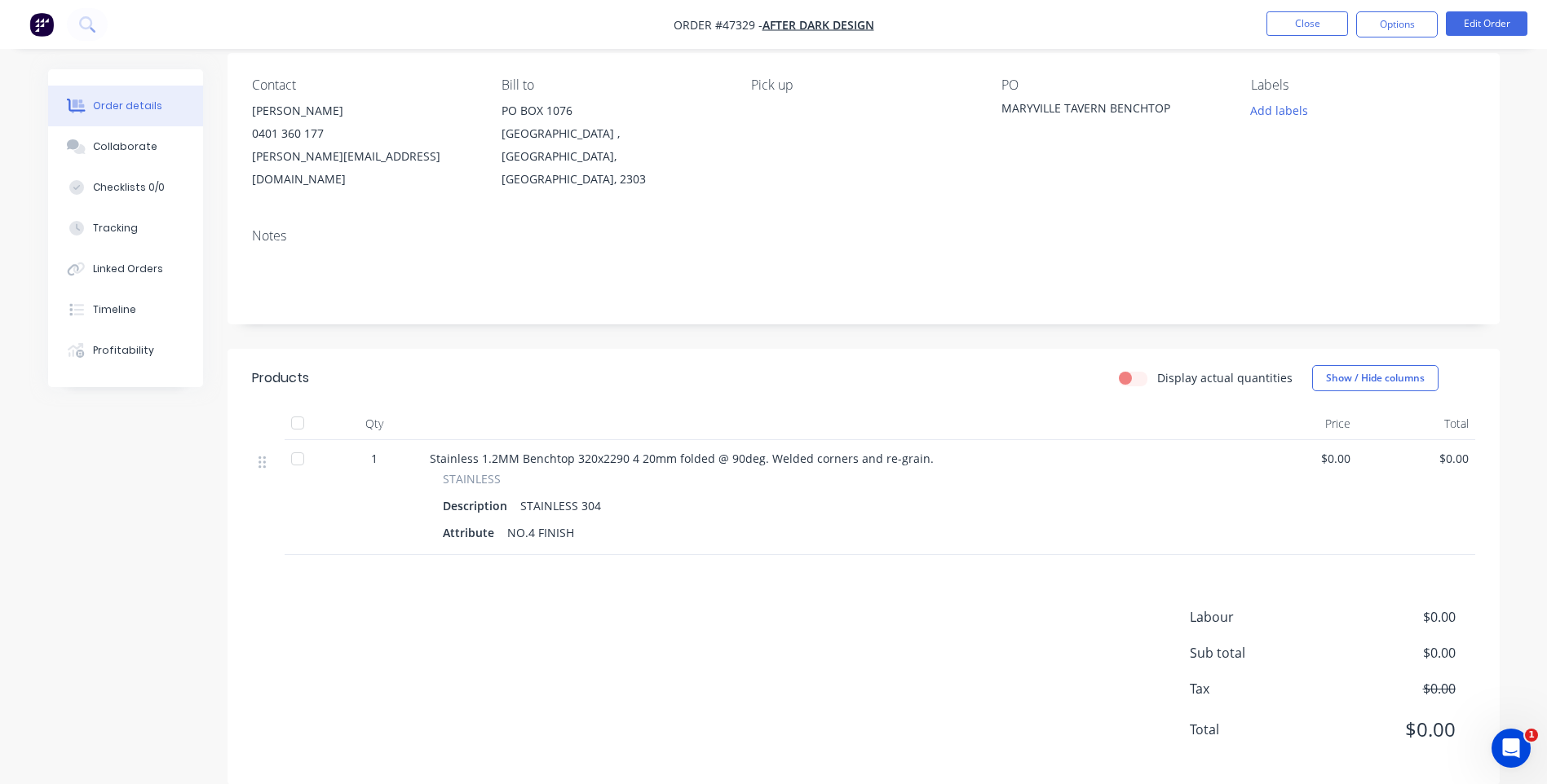
scroll to position [130, 0]
